Goal: Information Seeking & Learning: Learn about a topic

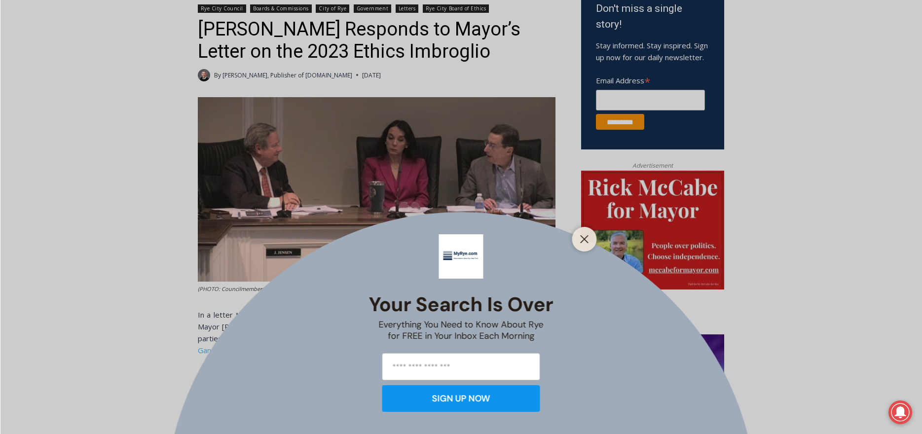
scroll to position [346, 0]
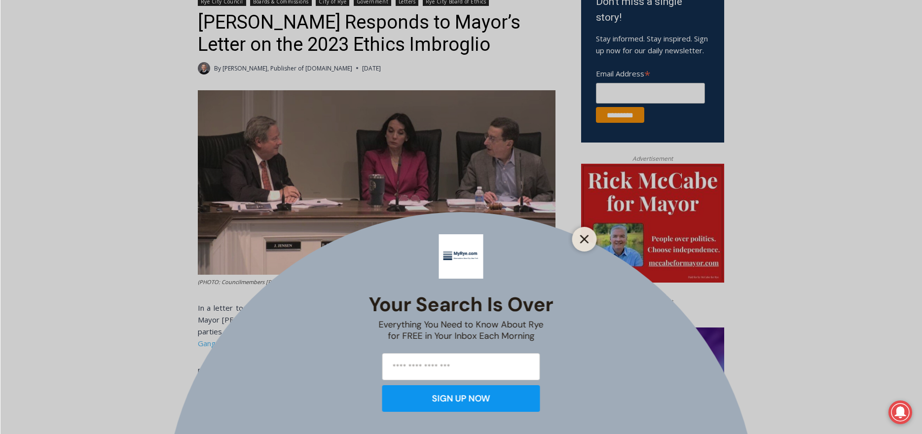
click at [581, 240] on icon "Close" at bounding box center [584, 239] width 9 height 9
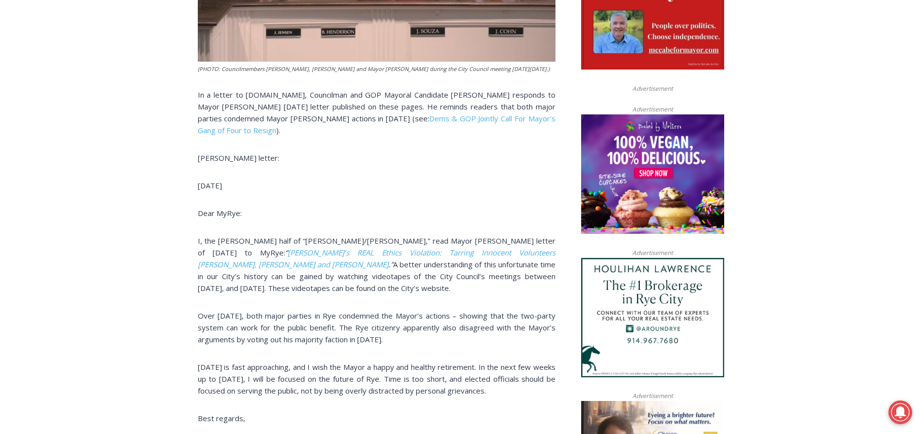
scroll to position [558, 0]
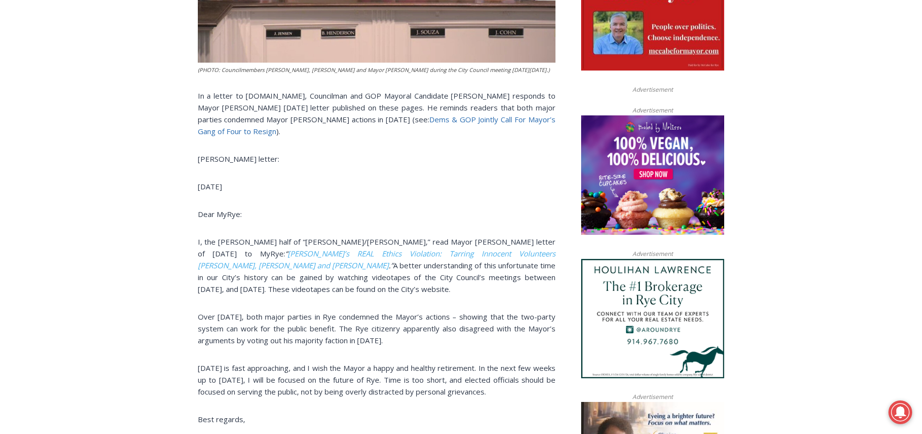
click at [447, 119] on link "Dems & GOP Jointly Call For Mayor’s Gang of Four to Resign" at bounding box center [377, 125] width 358 height 22
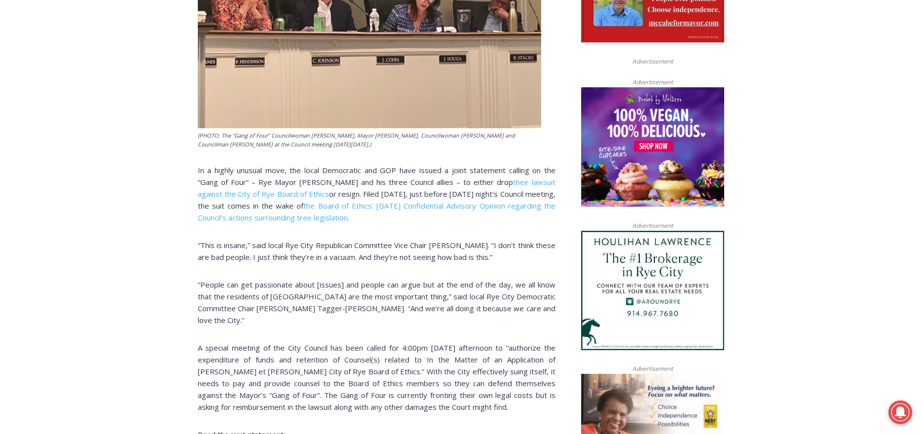
scroll to position [587, 0]
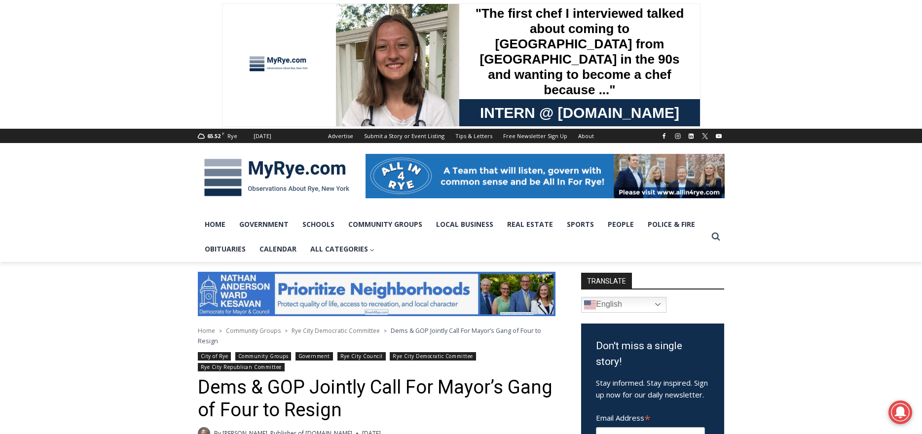
scroll to position [3, 0]
